Goal: Navigation & Orientation: Find specific page/section

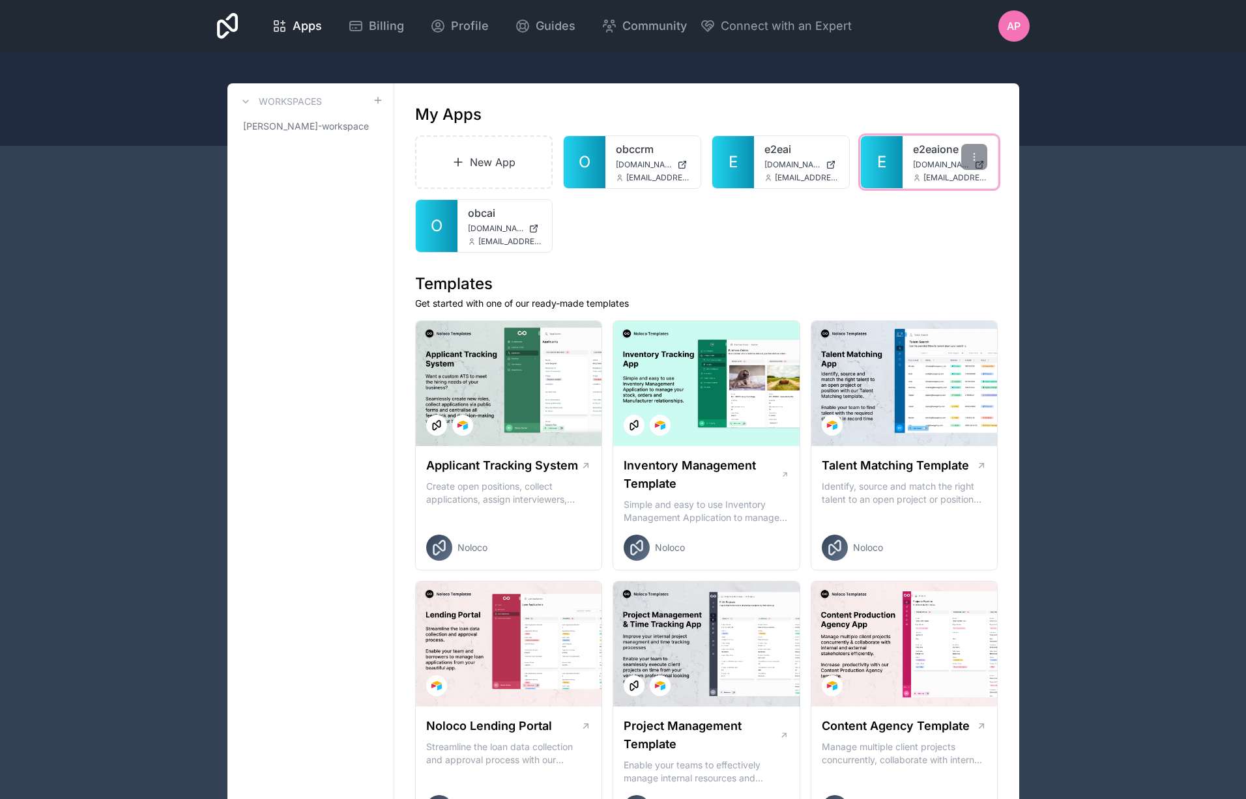
click at [928, 167] on span "[DOMAIN_NAME]" at bounding box center [941, 165] width 56 height 10
click at [1005, 33] on div "AP" at bounding box center [1013, 25] width 31 height 31
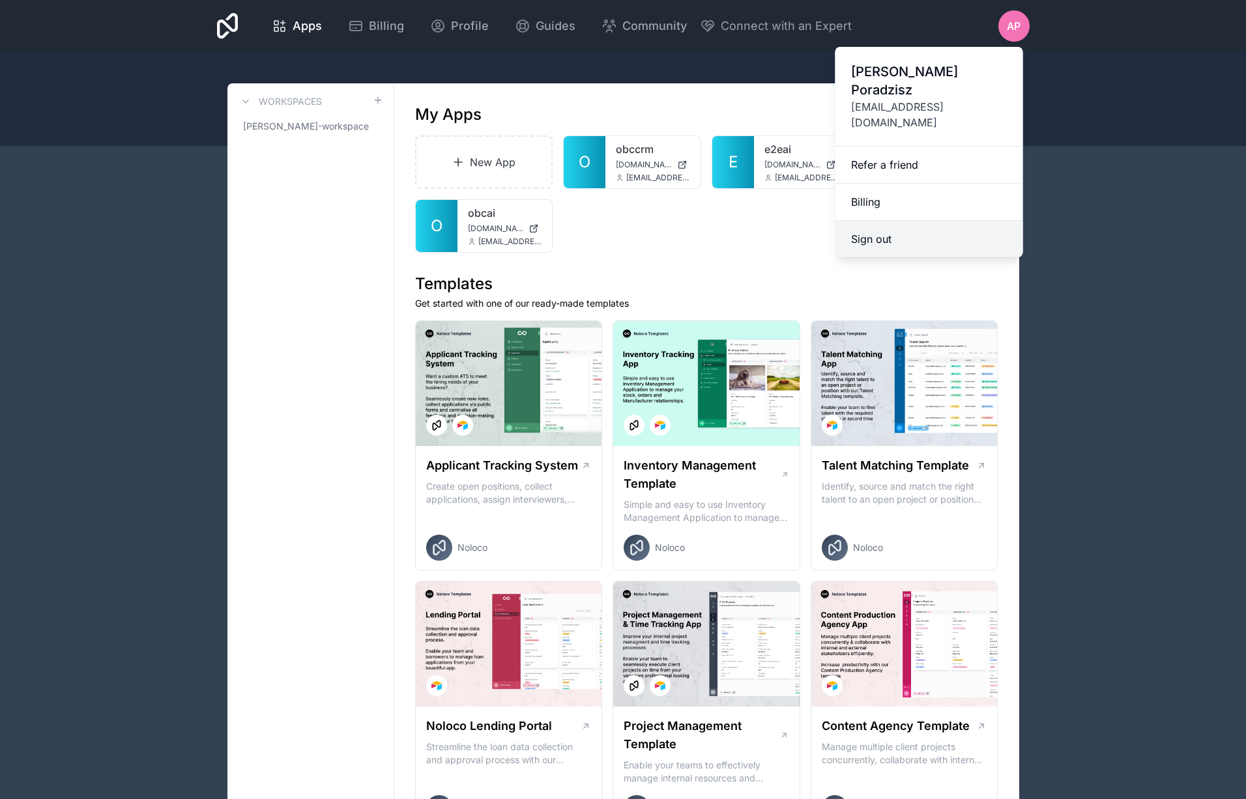
click at [881, 221] on button "Sign out" at bounding box center [929, 239] width 188 height 36
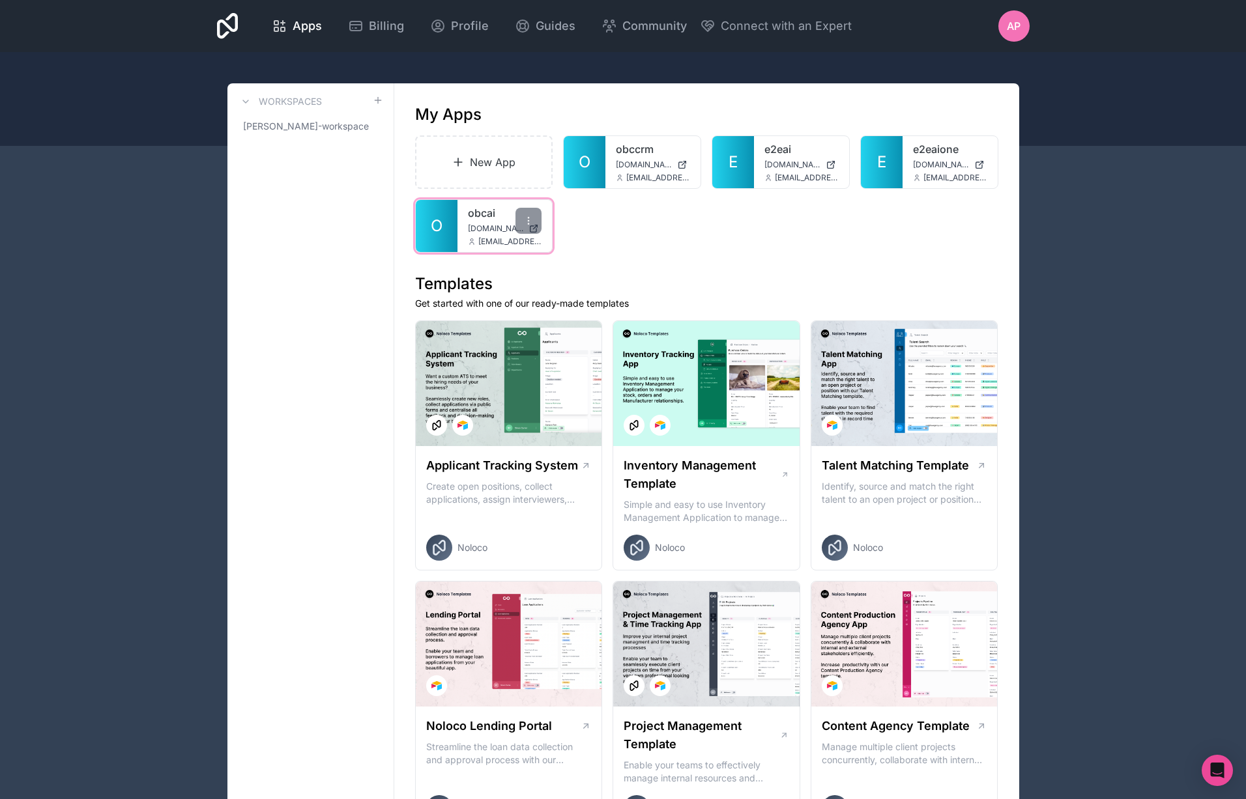
click at [470, 216] on link "obcai" at bounding box center [505, 213] width 74 height 16
